Goal: Use online tool/utility: Use online tool/utility

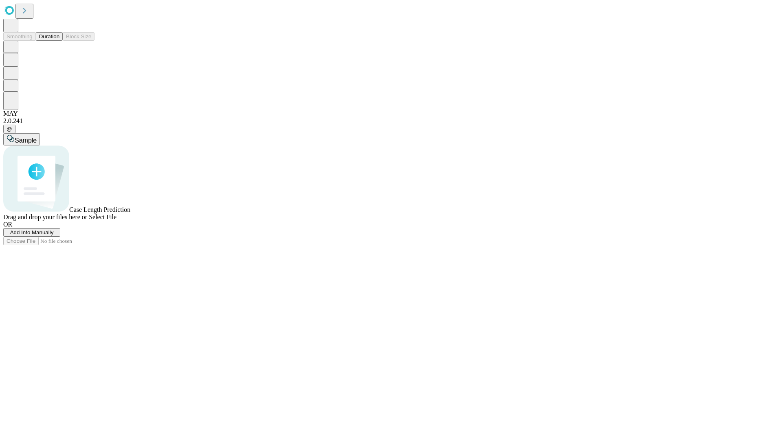
click at [59, 41] on button "Duration" at bounding box center [49, 36] width 27 height 9
click at [54, 236] on span "Add Info Manually" at bounding box center [32, 232] width 44 height 6
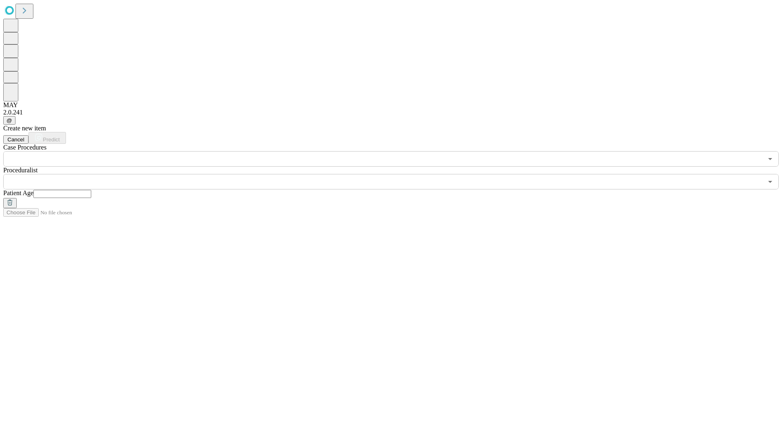
click at [91, 190] on input "text" at bounding box center [62, 194] width 58 height 8
type input "**"
click at [397, 174] on input "text" at bounding box center [383, 181] width 760 height 15
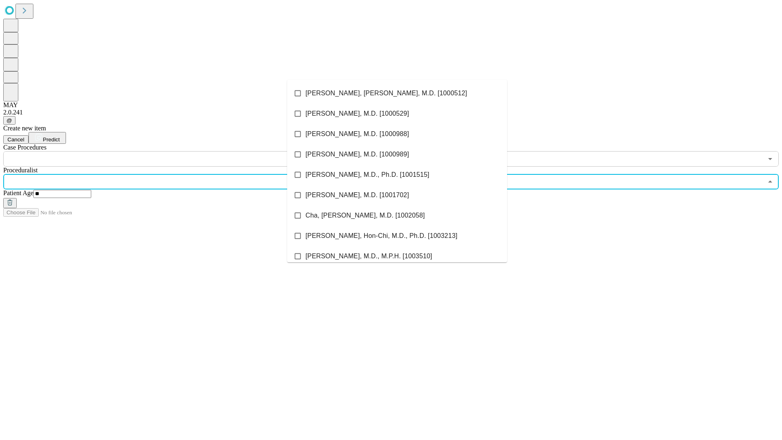
click at [397, 93] on li "[PERSON_NAME], [PERSON_NAME], M.D. [1000512]" at bounding box center [397, 93] width 220 height 20
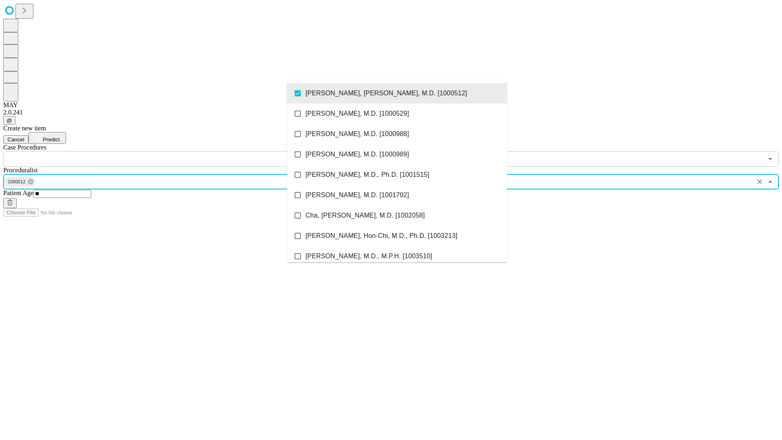
click at [171, 151] on input "text" at bounding box center [383, 158] width 760 height 15
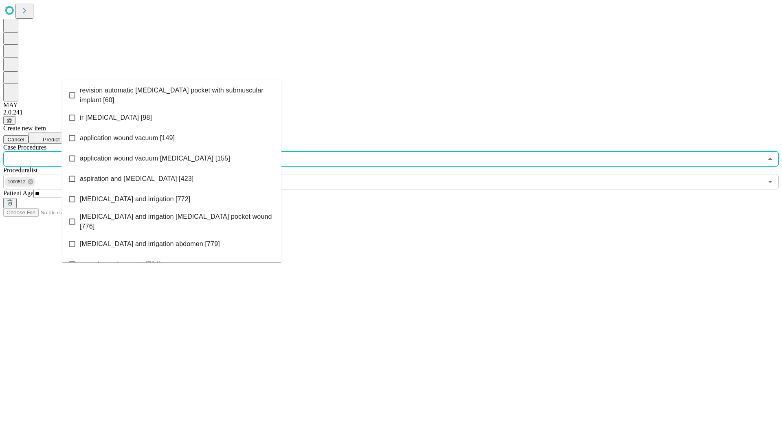
click at [172, 93] on span "revision automatic [MEDICAL_DATA] pocket with submuscular implant [60]" at bounding box center [177, 96] width 195 height 20
click at [59, 136] on span "Predict" at bounding box center [51, 139] width 17 height 6
